Goal: Task Accomplishment & Management: Complete application form

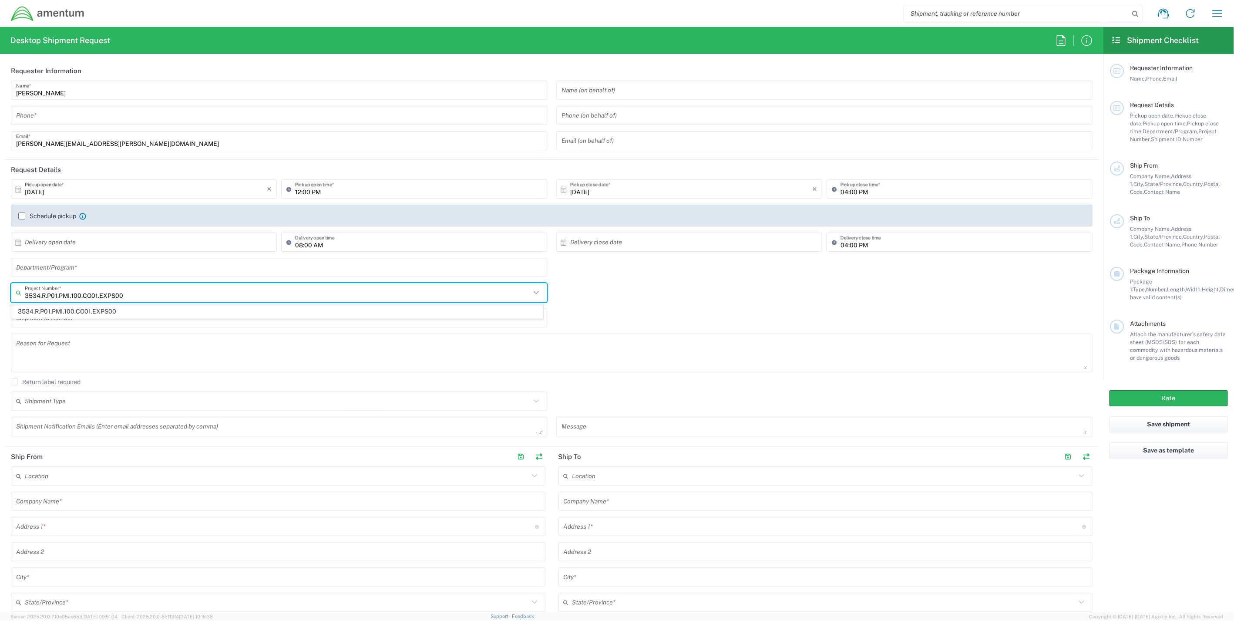
drag, startPoint x: 178, startPoint y: 293, endPoint x: 9, endPoint y: 288, distance: 168.6
click at [0, 292] on form "Requester Information William Hickey Name * Phone * william.hickey@amentum.com …" at bounding box center [552, 336] width 1104 height 551
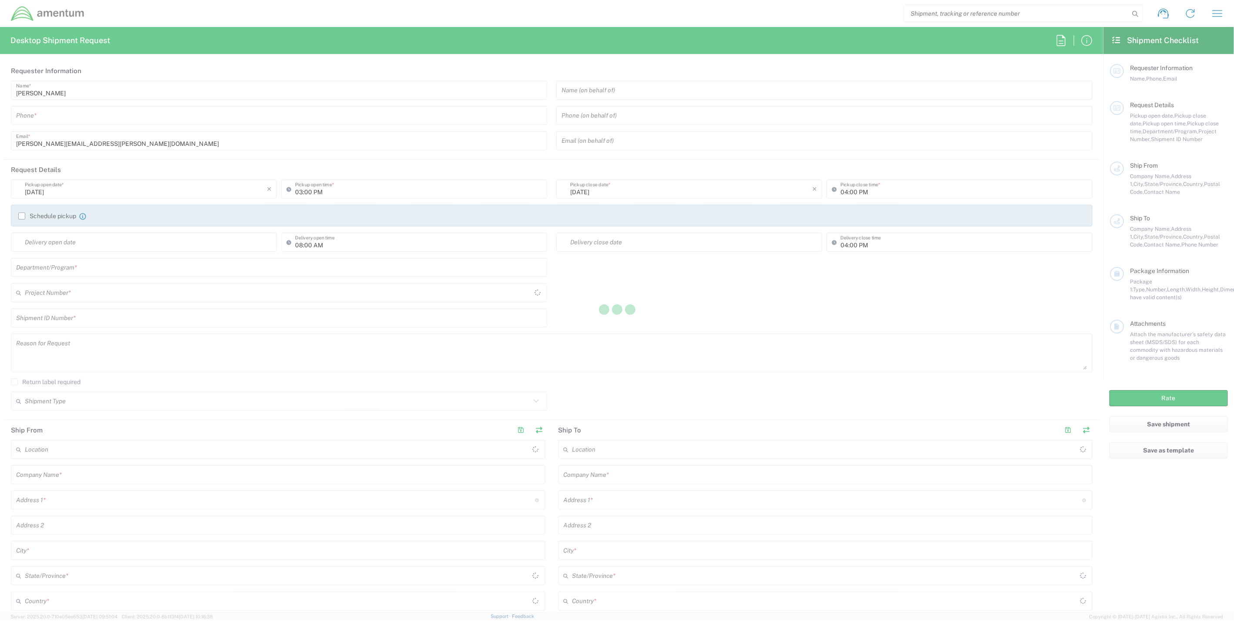
type input "United States"
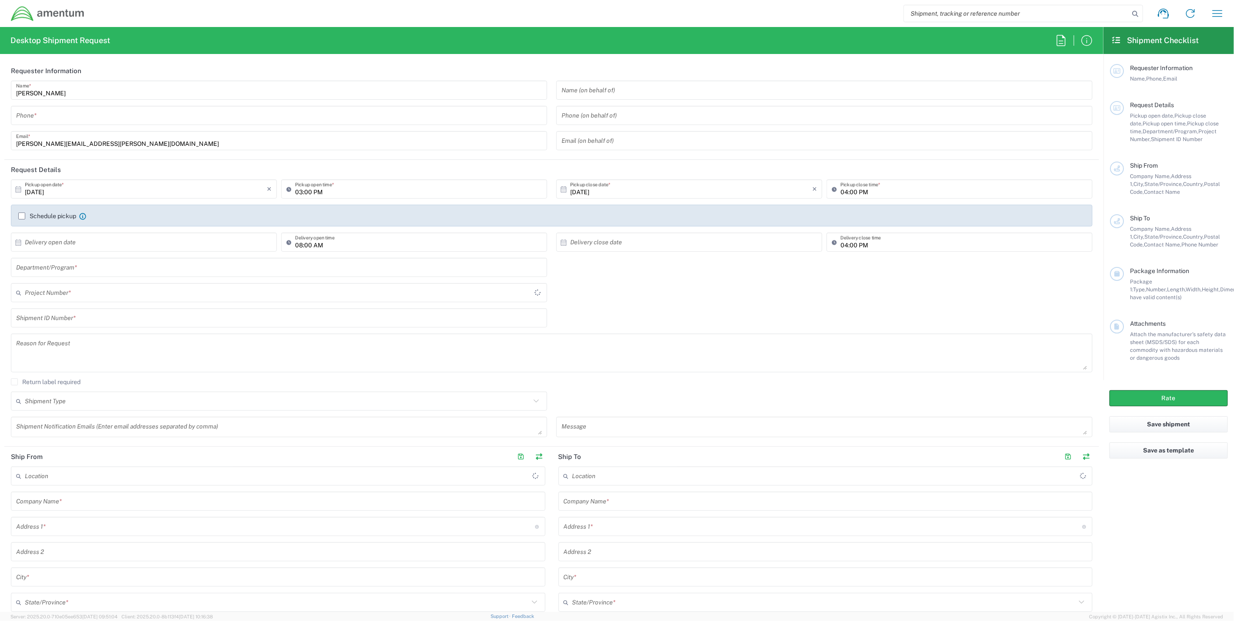
type input "[GEOGRAPHIC_DATA]"
type input "IT - Support"
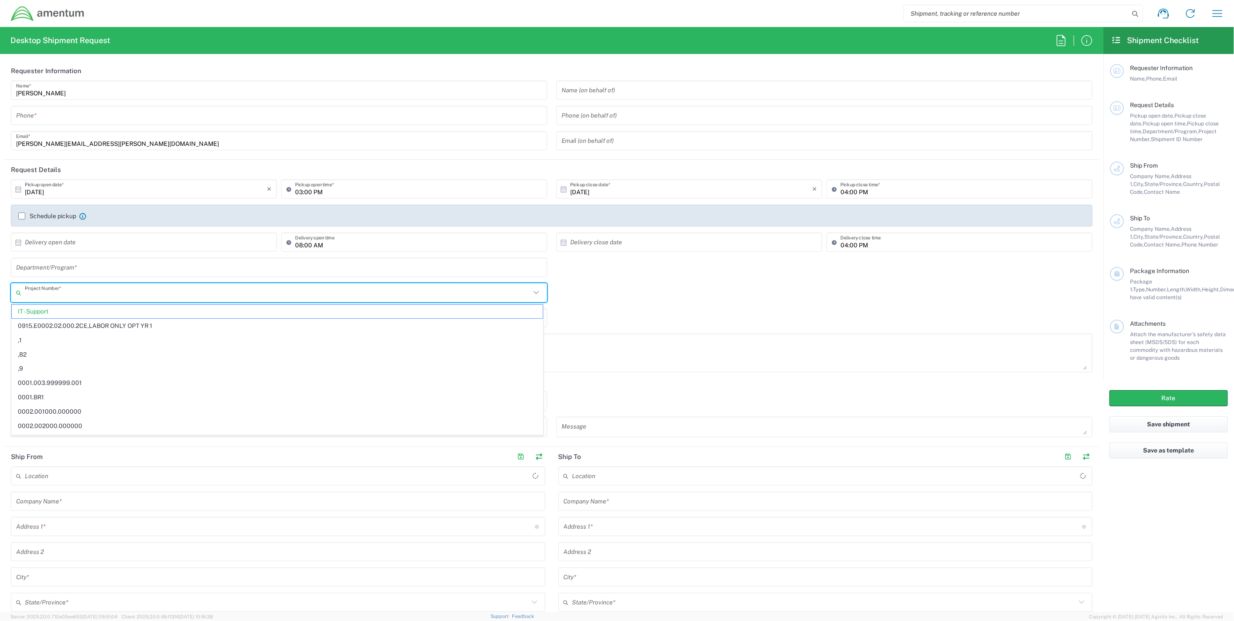
click at [127, 293] on input "text" at bounding box center [278, 292] width 506 height 15
paste input "4659.028.TR.350.25091AB"
type input "4"
click at [64, 295] on input "4659" at bounding box center [278, 292] width 506 height 15
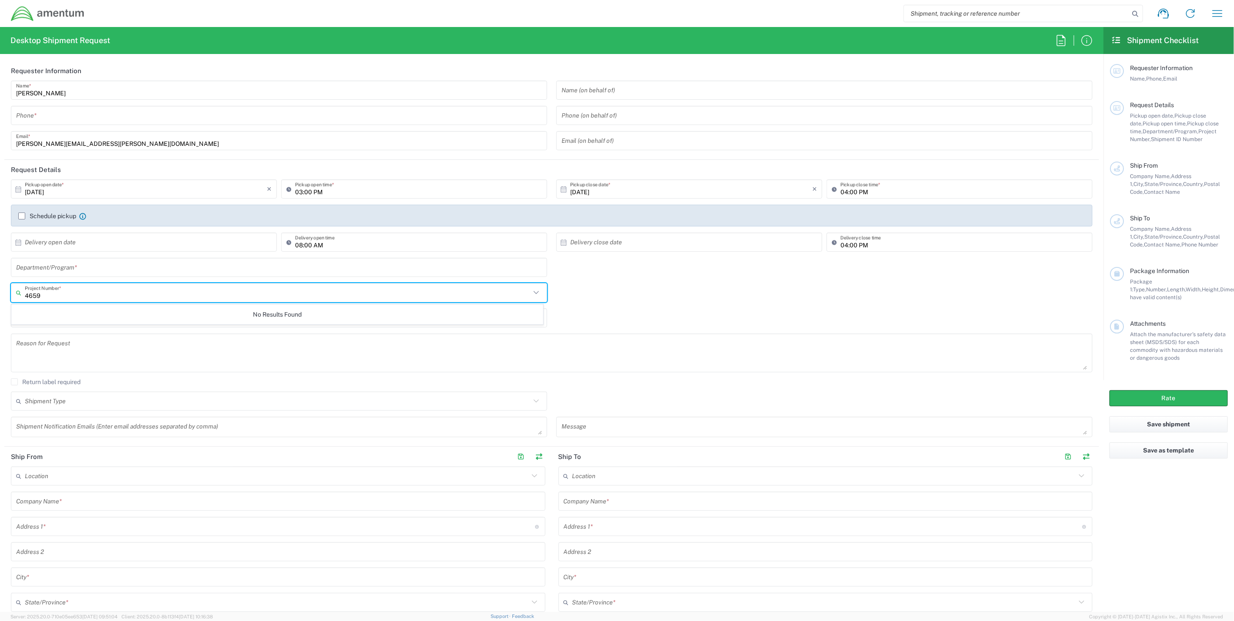
type input "4659"
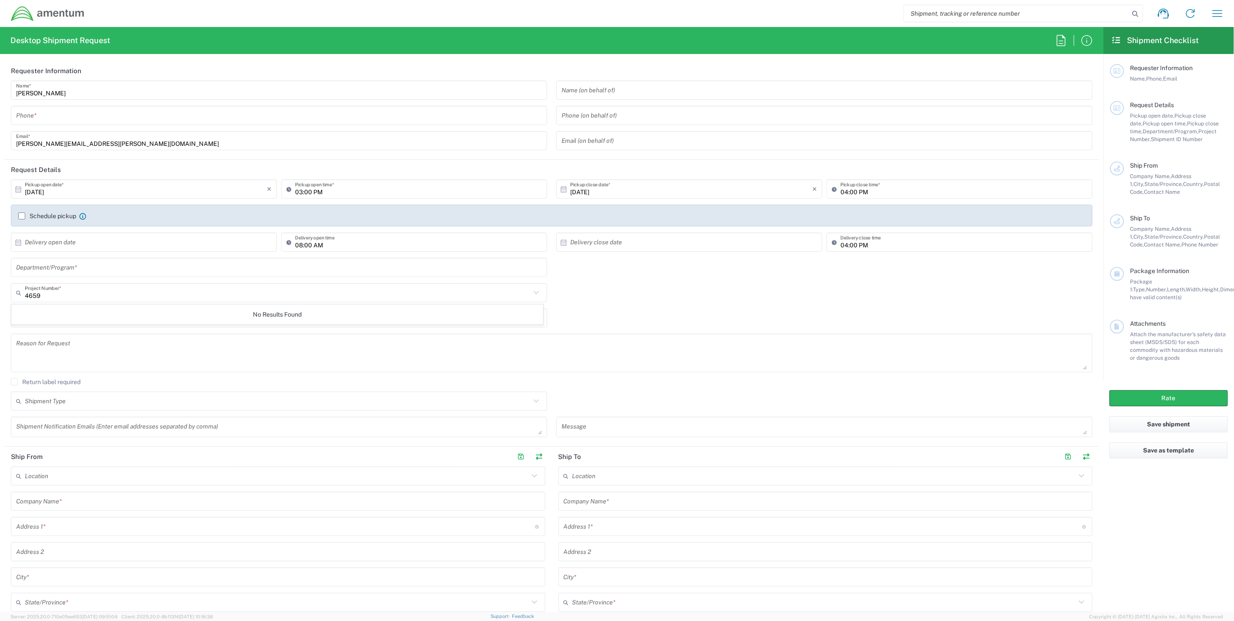
click at [53, 296] on input "4659" at bounding box center [278, 292] width 506 height 15
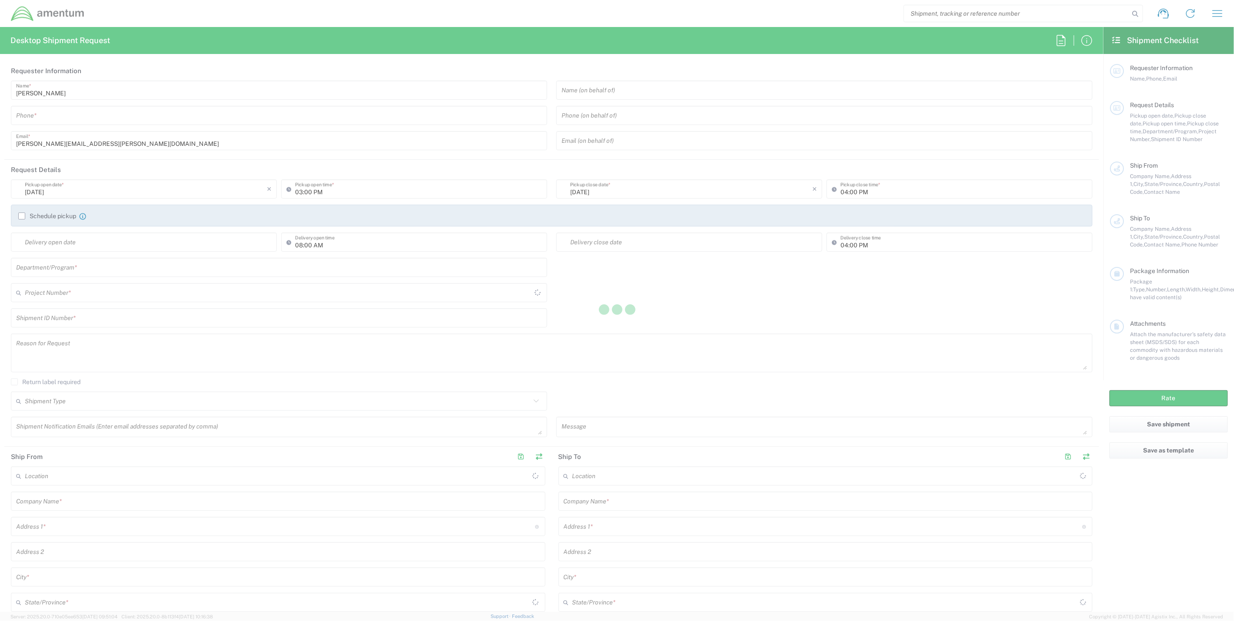
type input "[GEOGRAPHIC_DATA]"
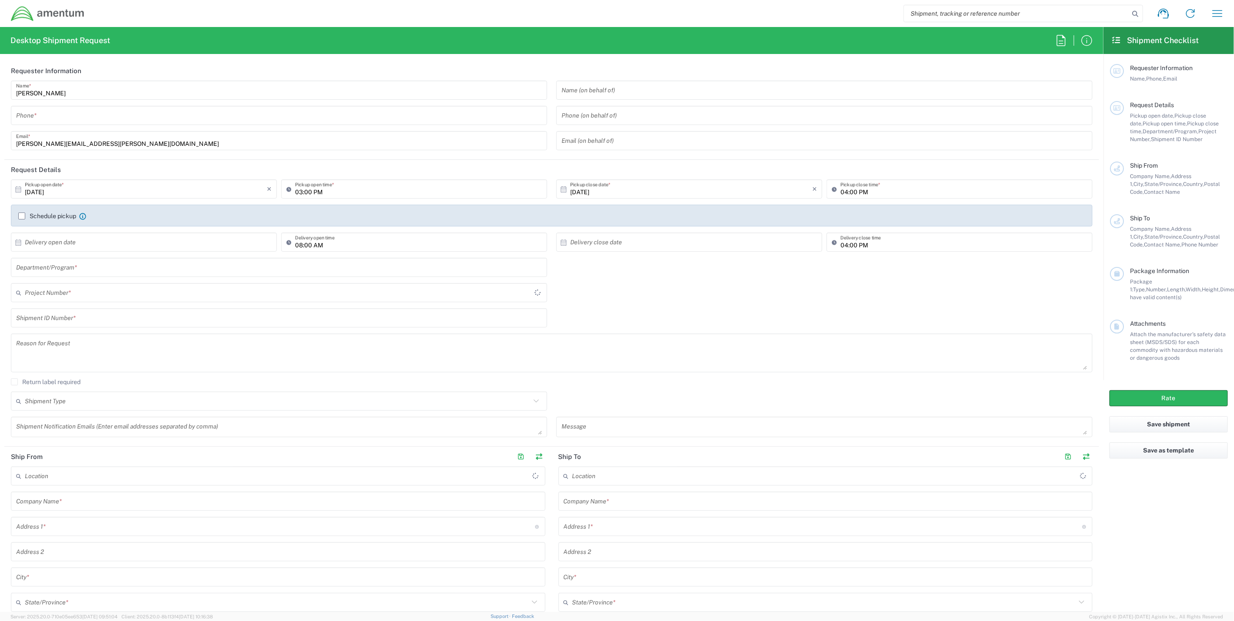
type input "IT - Support"
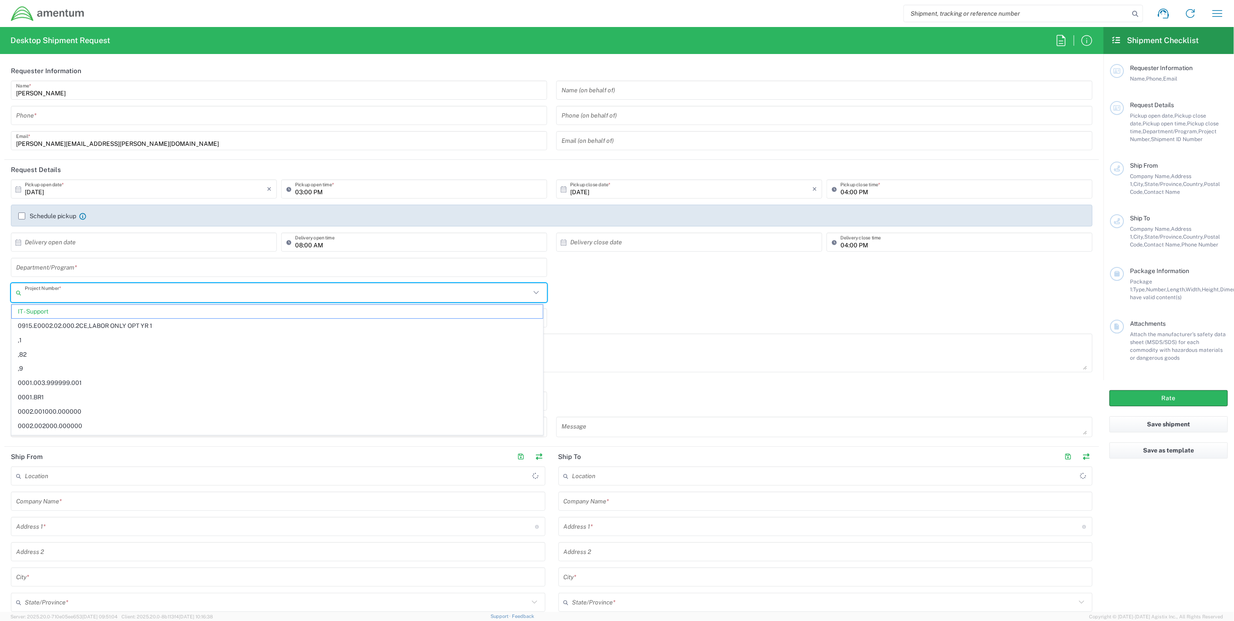
click at [78, 288] on input "text" at bounding box center [278, 292] width 506 height 15
type input "465"
drag, startPoint x: 86, startPoint y: 294, endPoint x: -50, endPoint y: 284, distance: 135.8
click at [0, 284] on html "Shipment request Shipment tracking Shipment estimator Desktop shipment request …" at bounding box center [617, 310] width 1234 height 621
type input "4"
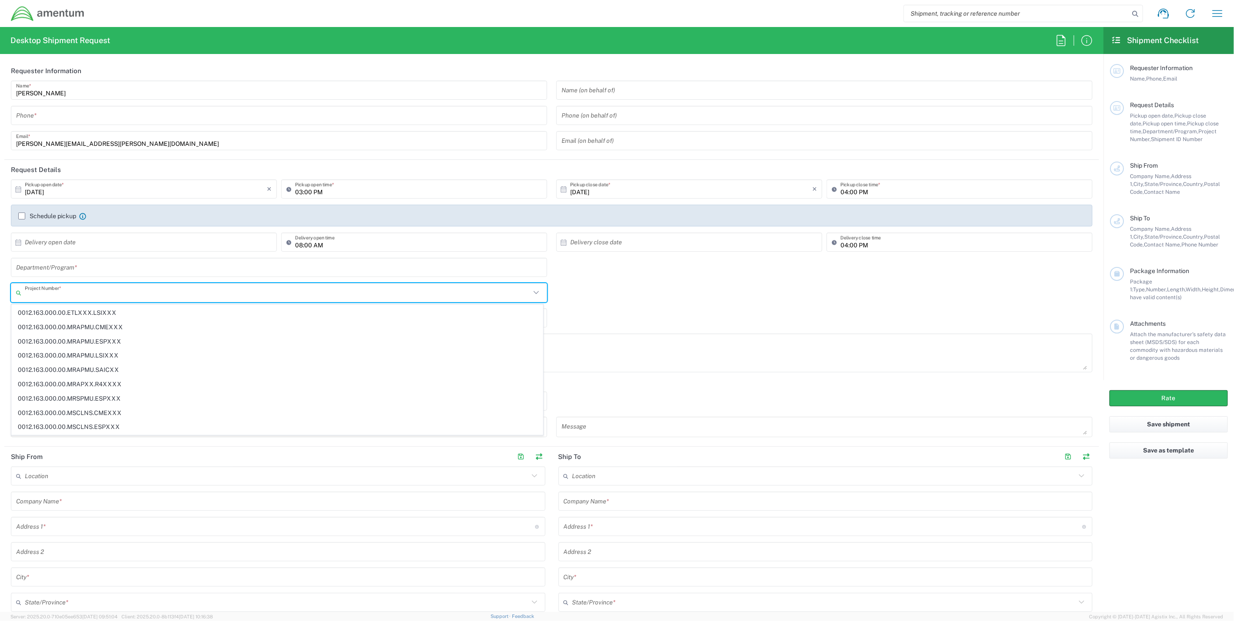
scroll to position [3768, 0]
click at [60, 293] on input "text" at bounding box center [278, 292] width 506 height 15
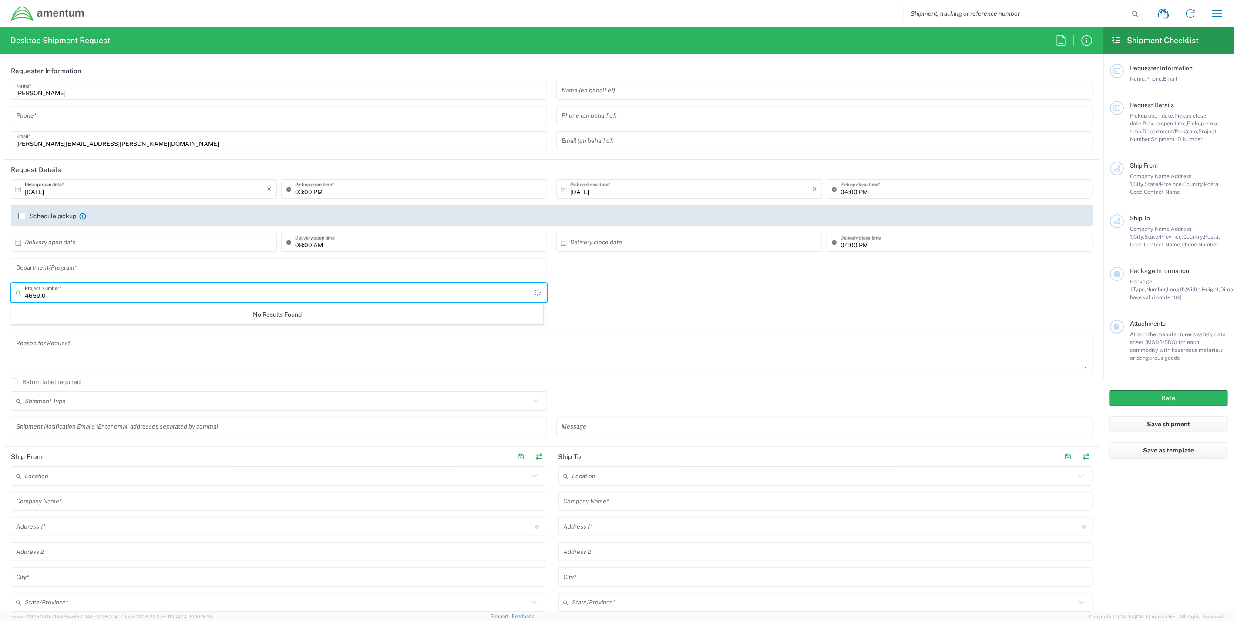
scroll to position [0, 0]
type input "4659"
click at [535, 294] on icon at bounding box center [536, 292] width 11 height 11
click at [533, 294] on icon at bounding box center [536, 292] width 11 height 11
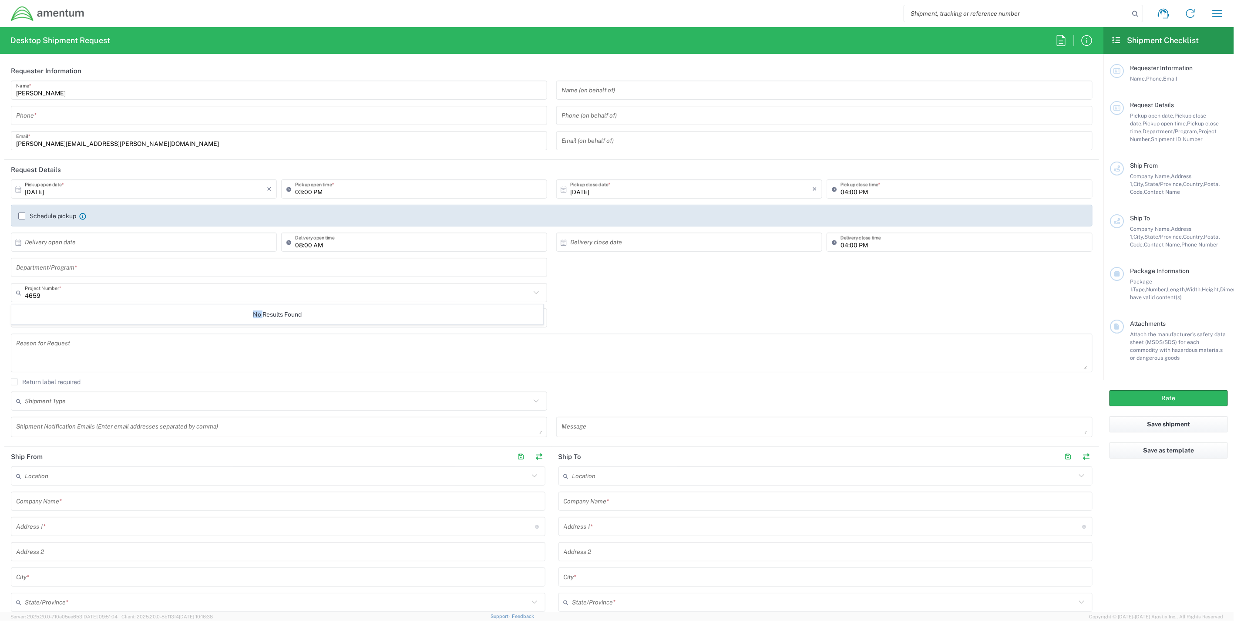
click at [533, 294] on icon at bounding box center [536, 292] width 11 height 11
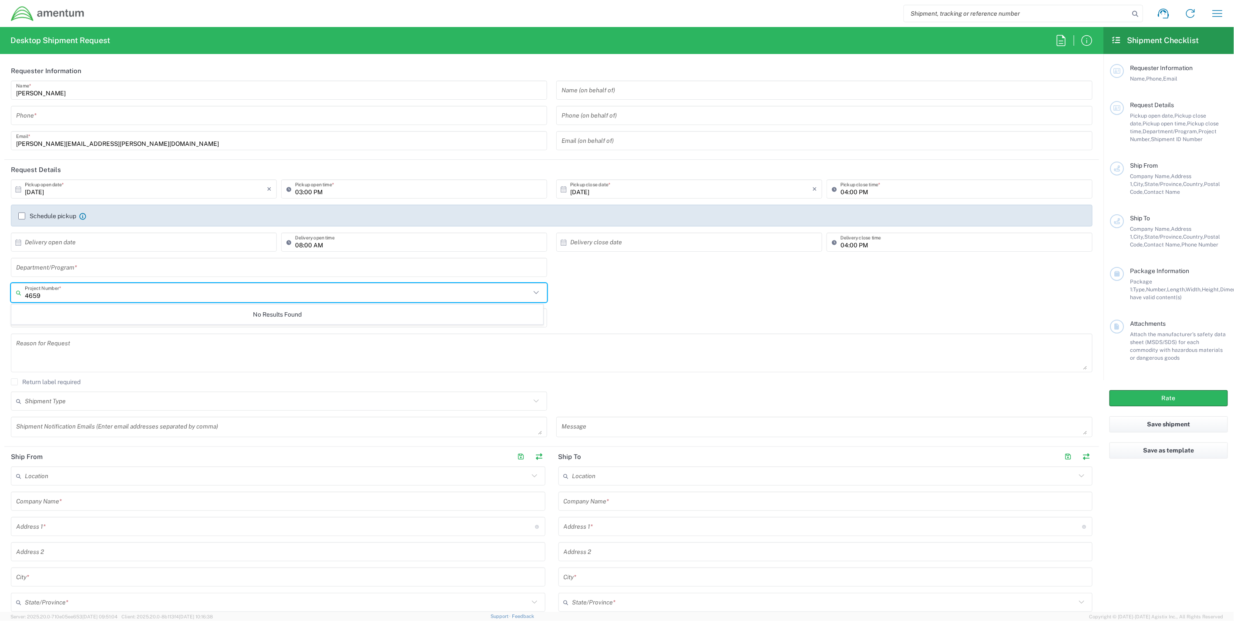
click at [533, 294] on icon at bounding box center [536, 292] width 11 height 11
click at [64, 296] on input "4659" at bounding box center [278, 292] width 506 height 15
drag, startPoint x: 64, startPoint y: 295, endPoint x: -28, endPoint y: 288, distance: 92.1
click at [0, 288] on html "Shipment request Shipment tracking Shipment estimator Desktop shipment request …" at bounding box center [617, 310] width 1234 height 621
click at [534, 292] on icon at bounding box center [536, 292] width 5 height 3
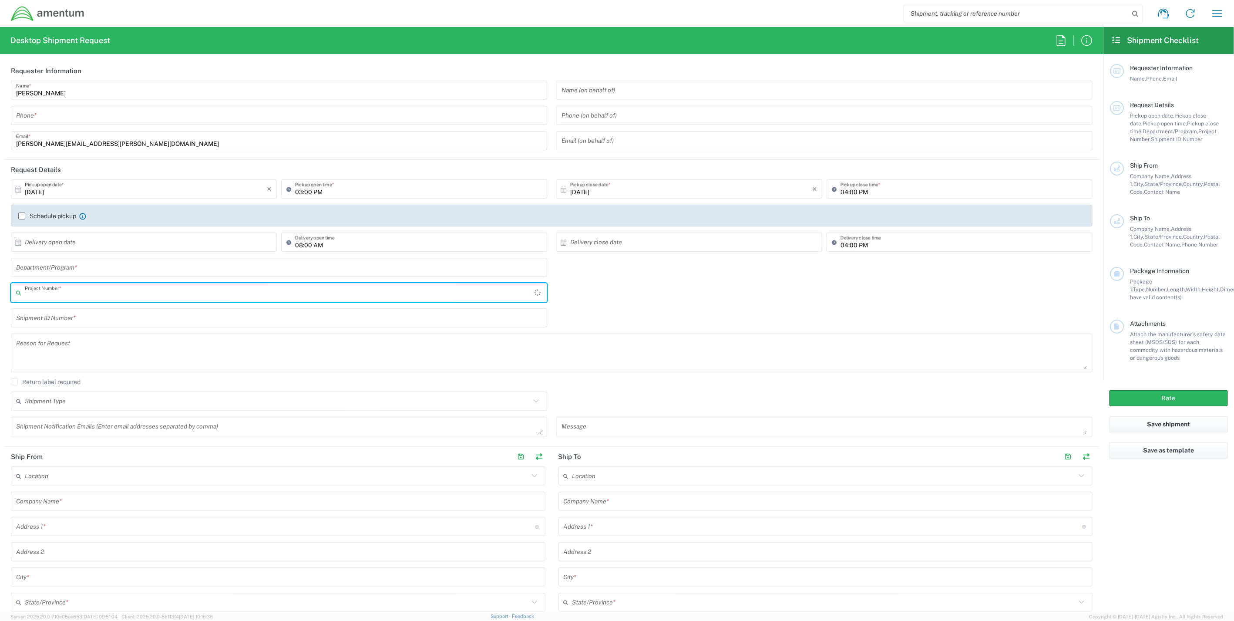
type input "IT - Support"
click at [534, 293] on icon at bounding box center [536, 292] width 5 height 3
type input "4659"
click at [536, 293] on icon at bounding box center [536, 292] width 11 height 11
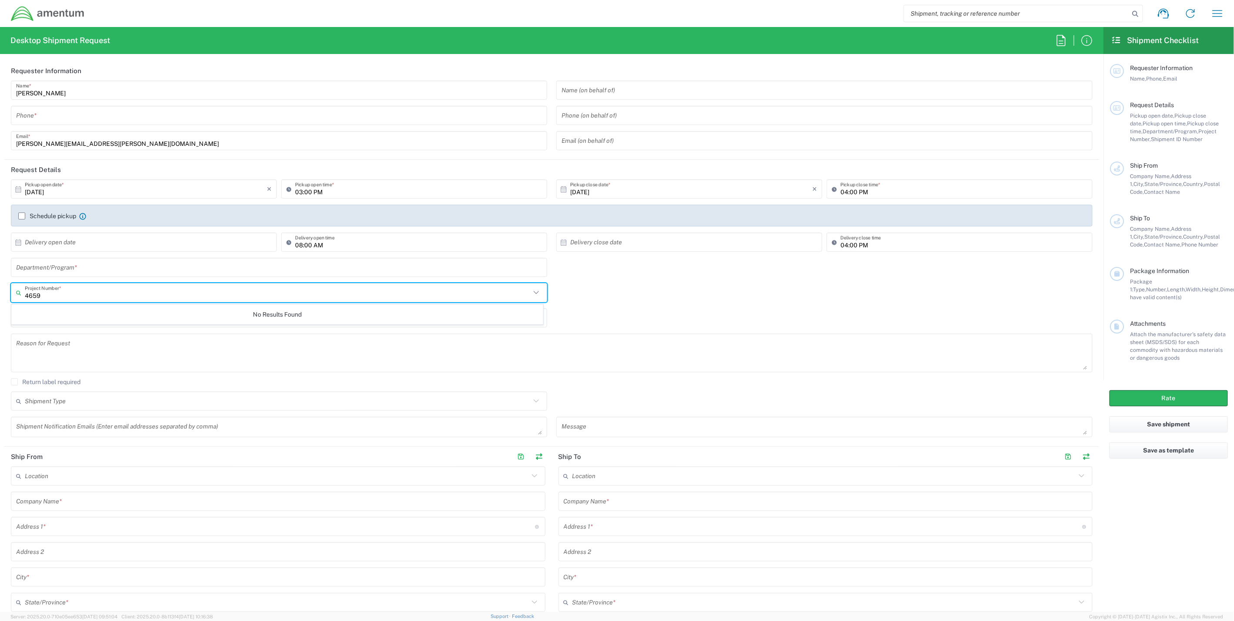
click at [535, 293] on icon at bounding box center [536, 292] width 11 height 11
drag, startPoint x: 100, startPoint y: 293, endPoint x: -2, endPoint y: 288, distance: 102.4
click at [0, 288] on html "Shipment request Shipment tracking Shipment estimator Desktop shipment request …" at bounding box center [617, 310] width 1234 height 621
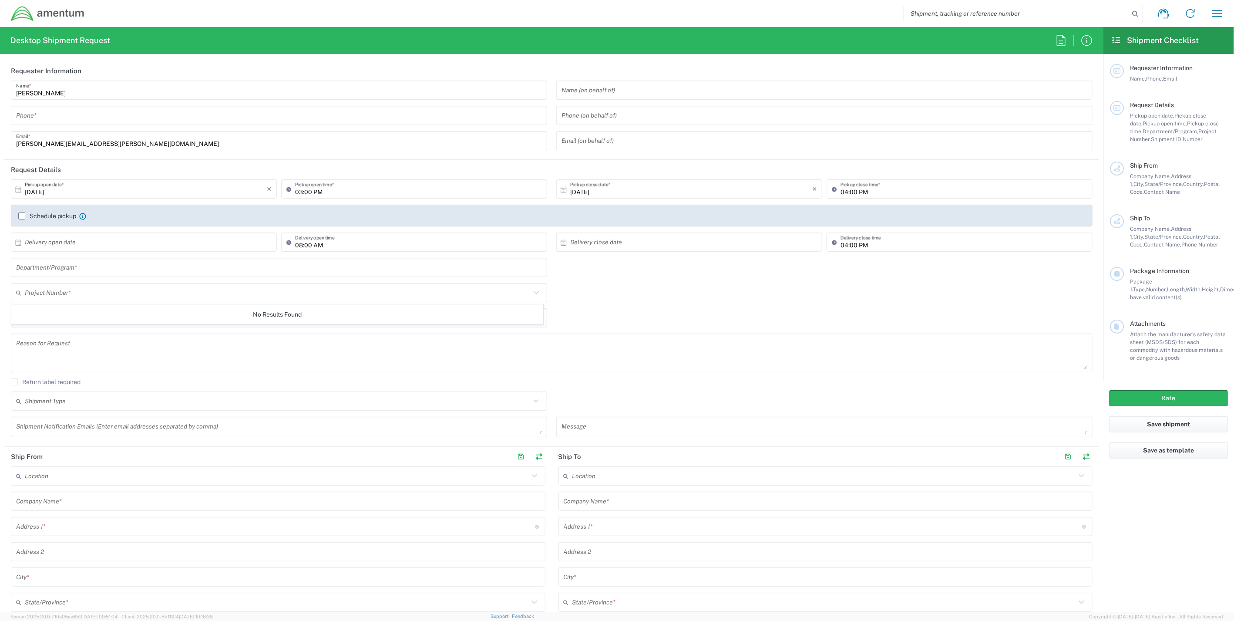
click at [524, 285] on input "text" at bounding box center [278, 292] width 506 height 15
click at [533, 290] on icon at bounding box center [536, 292] width 11 height 11
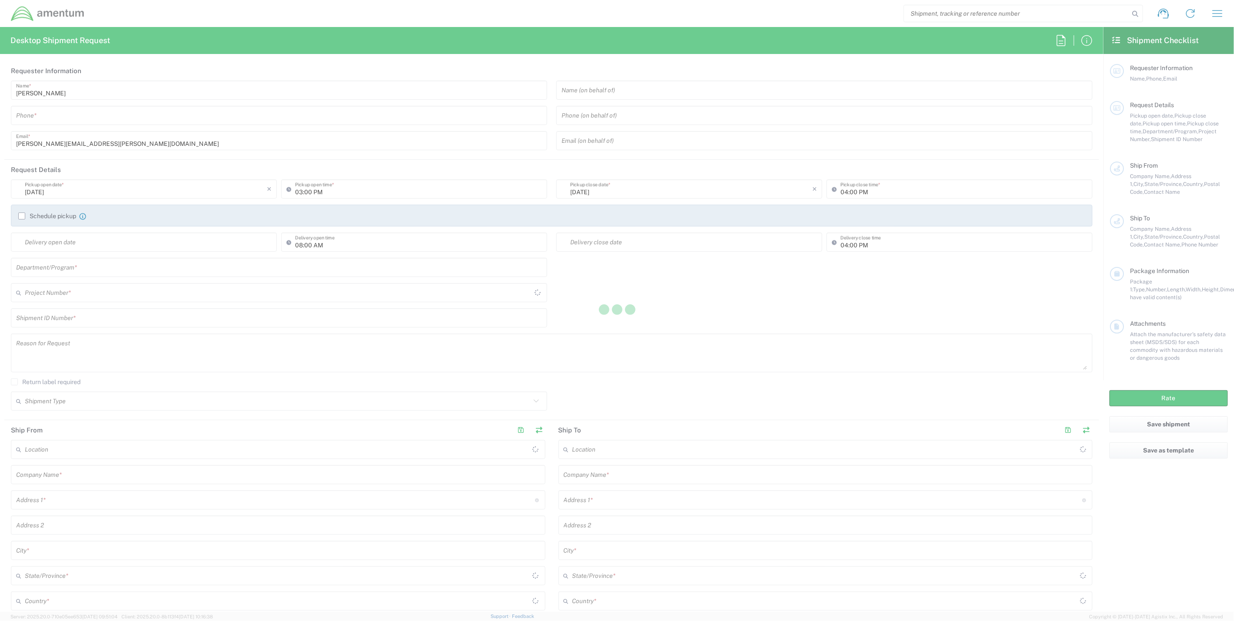
type input "United States"
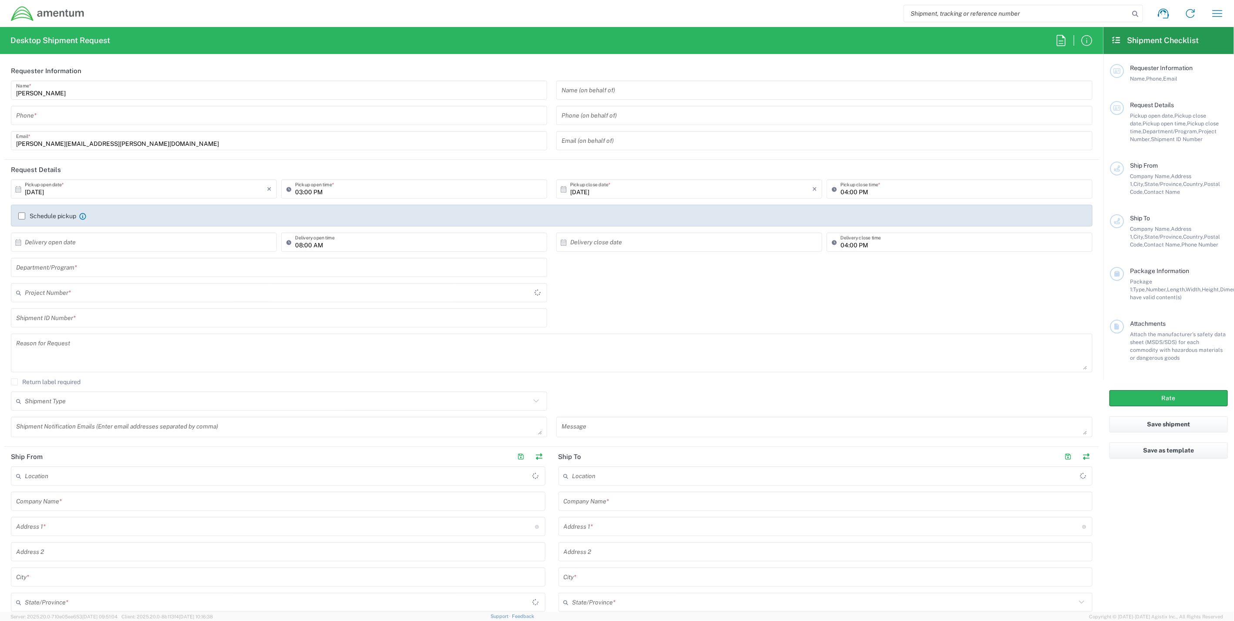
type input "United States"
type input "IT - Support"
click at [533, 294] on icon at bounding box center [536, 292] width 11 height 11
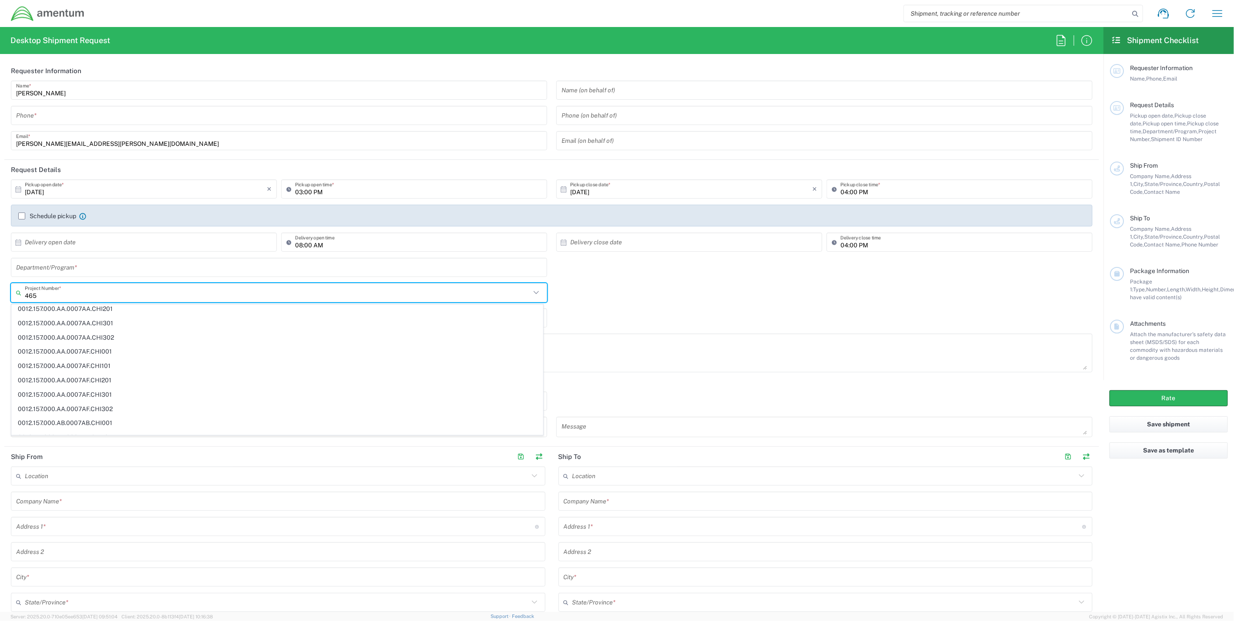
scroll to position [588, 0]
type input "4659"
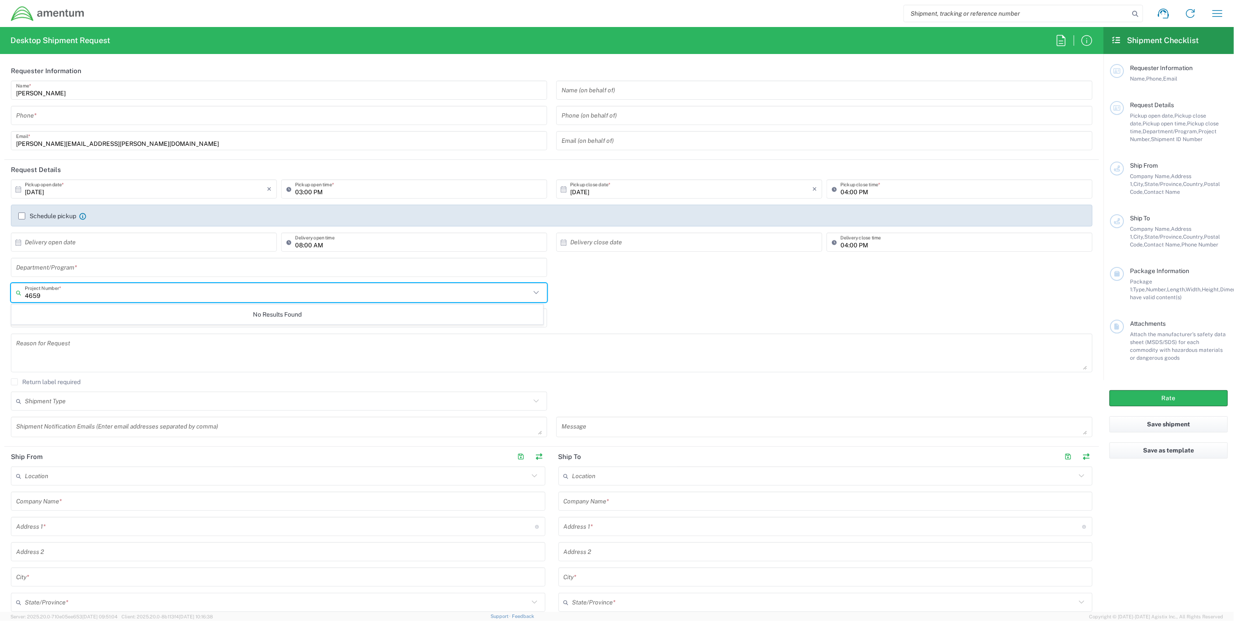
scroll to position [0, 0]
drag, startPoint x: 72, startPoint y: 293, endPoint x: -52, endPoint y: 293, distance: 123.7
click at [0, 293] on html "Shipment request Shipment tracking Shipment estimator Desktop shipment request …" at bounding box center [617, 310] width 1234 height 621
type input "4659"
drag, startPoint x: 80, startPoint y: 297, endPoint x: -14, endPoint y: 294, distance: 94.1
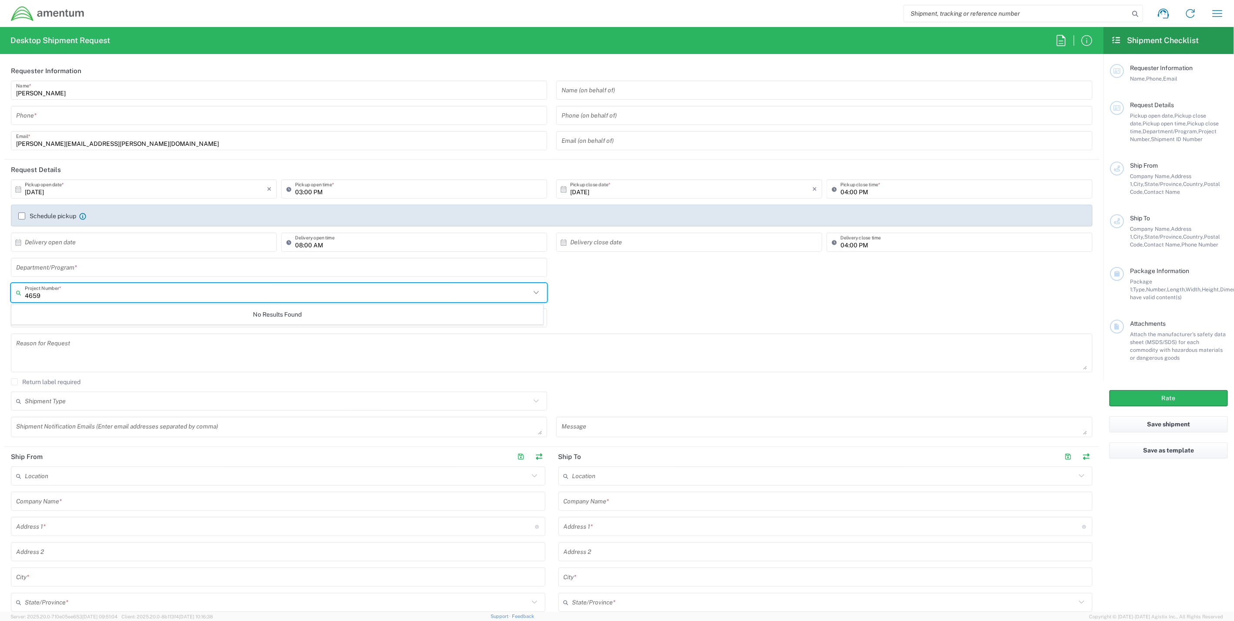
click at [0, 294] on html "Shipment request Shipment tracking Shipment estimator Desktop shipment request …" at bounding box center [617, 310] width 1234 height 621
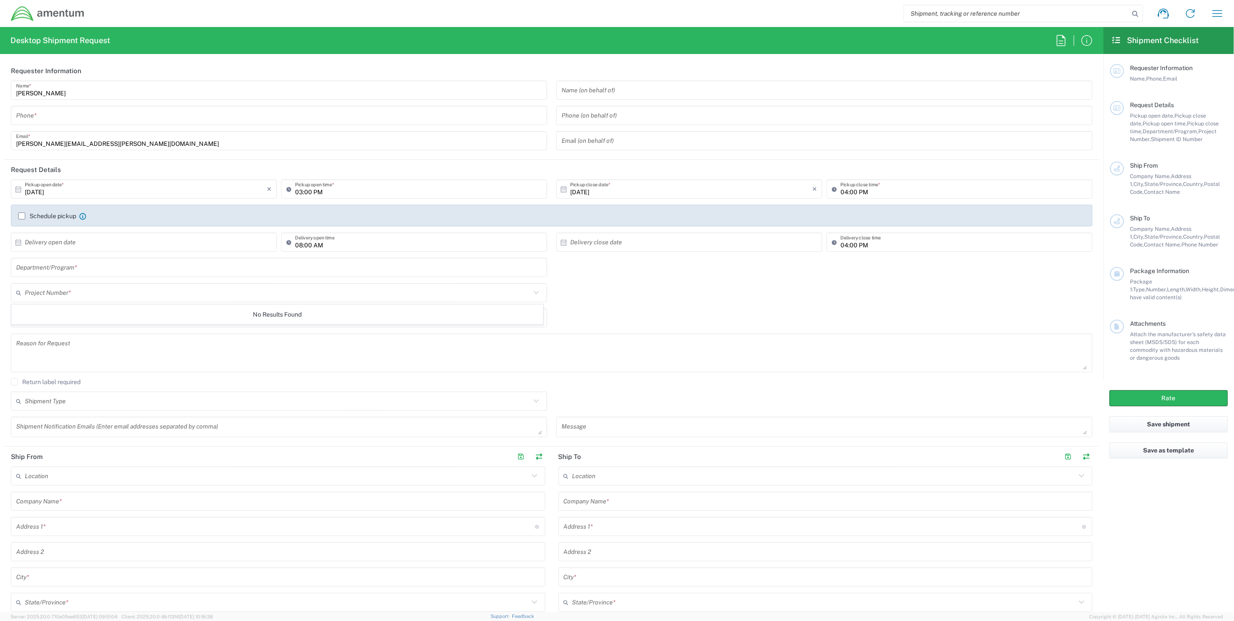
click at [583, 292] on div "Project Number * No Results Found" at bounding box center [552, 295] width 1091 height 25
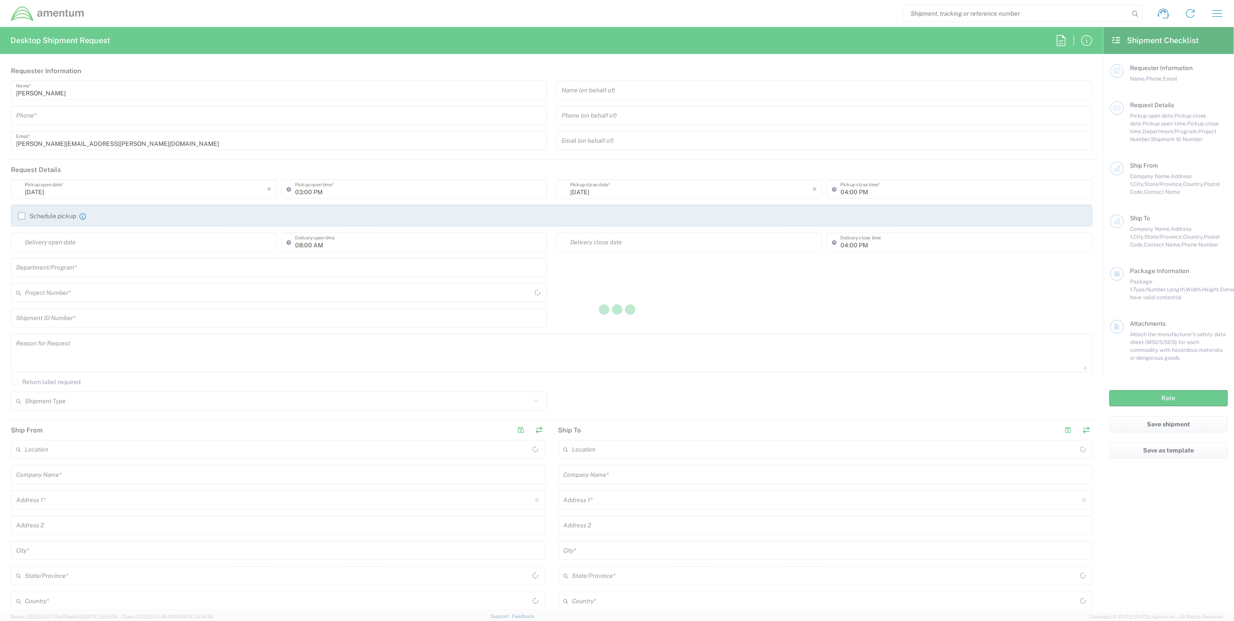
type input "[GEOGRAPHIC_DATA]"
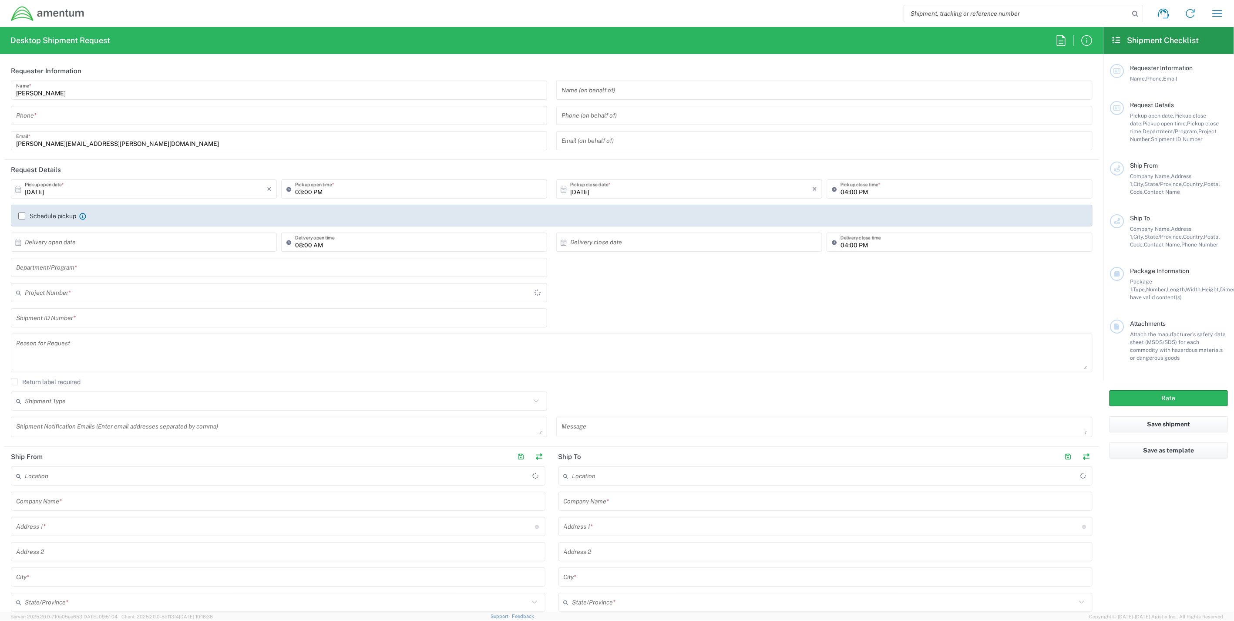
type input "IT - Support"
click at [532, 291] on icon at bounding box center [536, 292] width 11 height 11
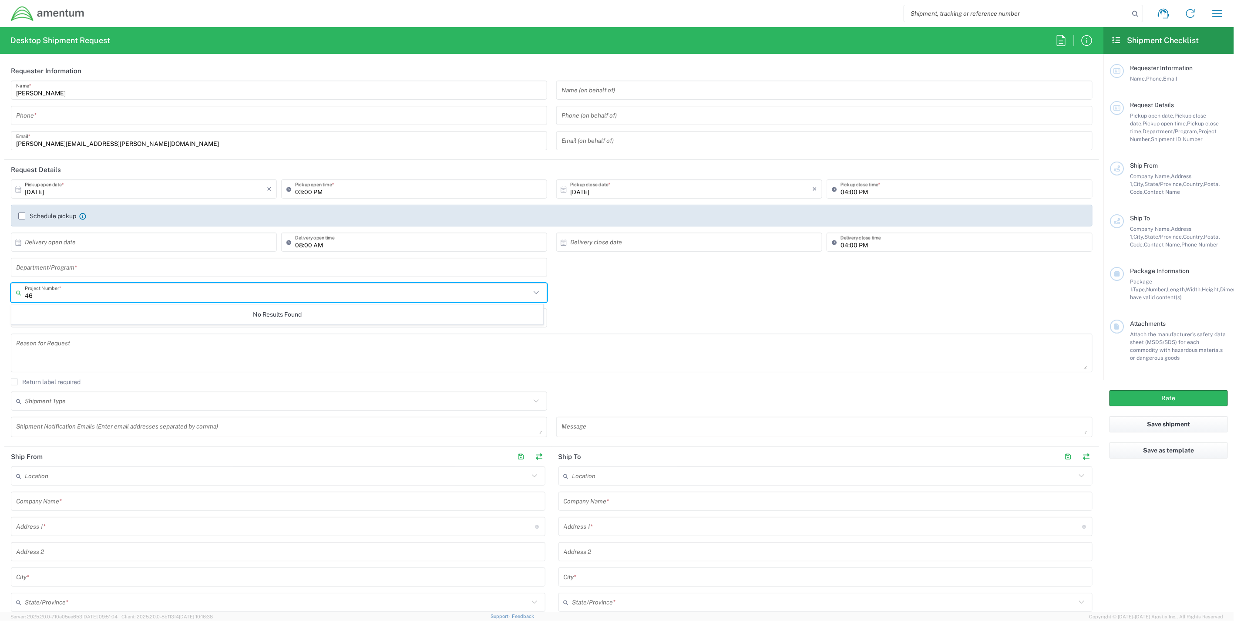
type input "46"
click at [532, 294] on icon at bounding box center [536, 292] width 11 height 11
drag, startPoint x: 119, startPoint y: 299, endPoint x: -17, endPoint y: 290, distance: 136.1
click at [0, 290] on html "Shipment request Shipment tracking Shipment estimator Desktop shipment request …" at bounding box center [617, 310] width 1234 height 621
type input "ovhd"
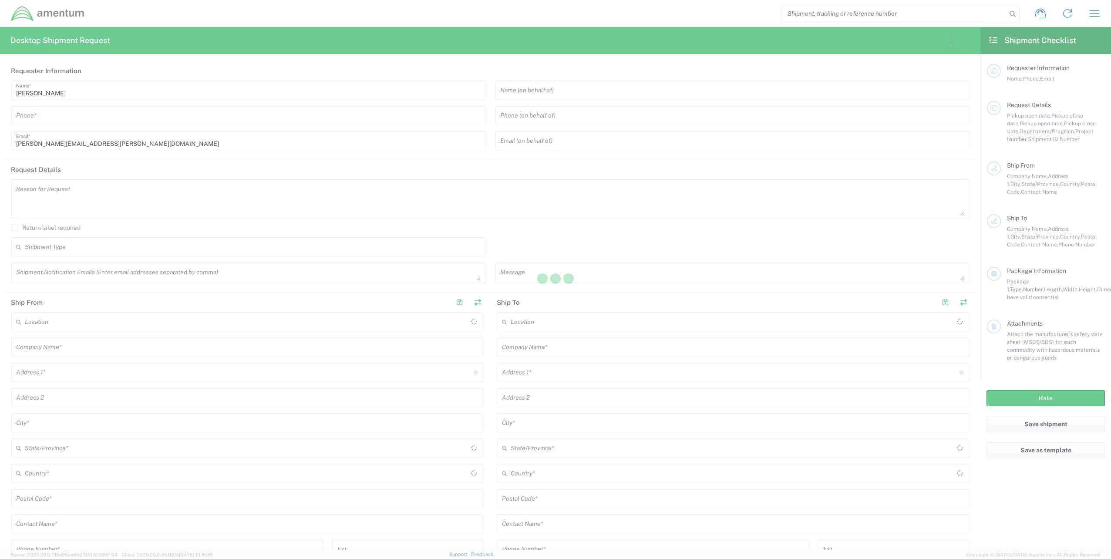
type input "[GEOGRAPHIC_DATA]"
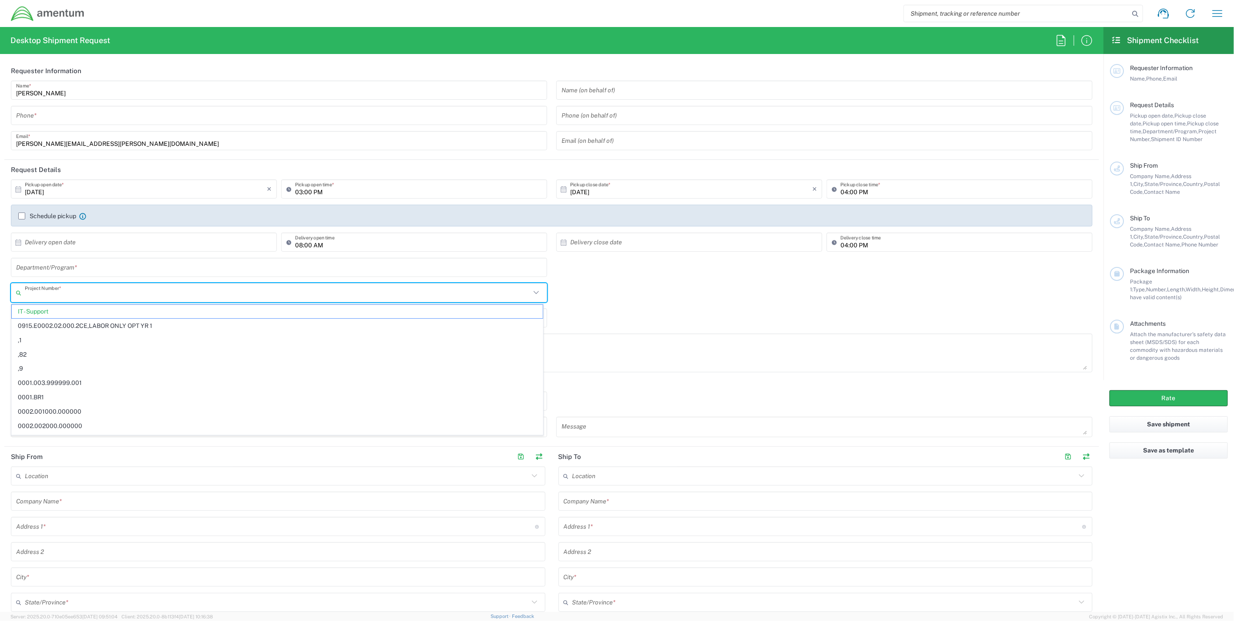
click at [86, 297] on input "text" at bounding box center [278, 292] width 506 height 15
type input "4"
type input "4659"
